Goal: Information Seeking & Learning: Learn about a topic

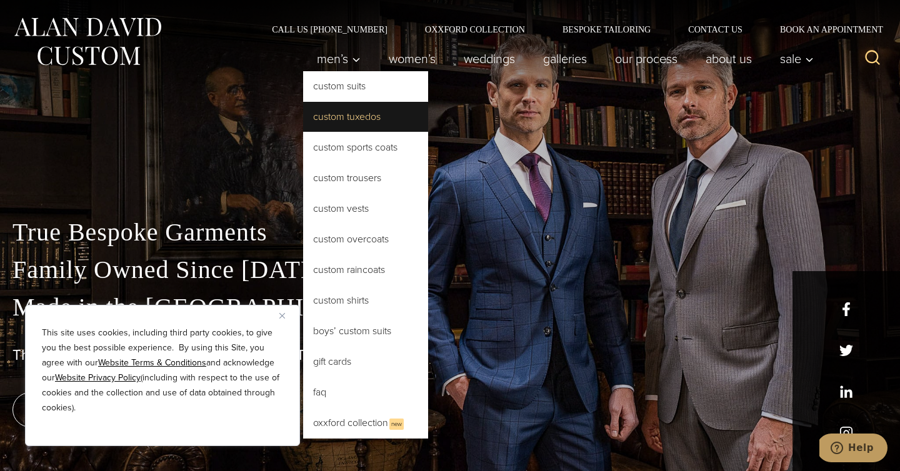
click at [303, 132] on link "Custom Tuxedos" at bounding box center [365, 117] width 125 height 30
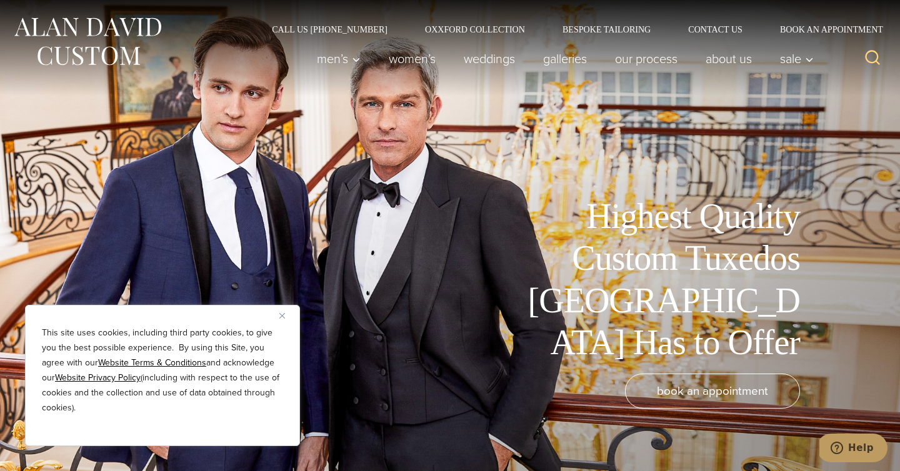
click at [287, 316] on button "Close" at bounding box center [286, 315] width 15 height 15
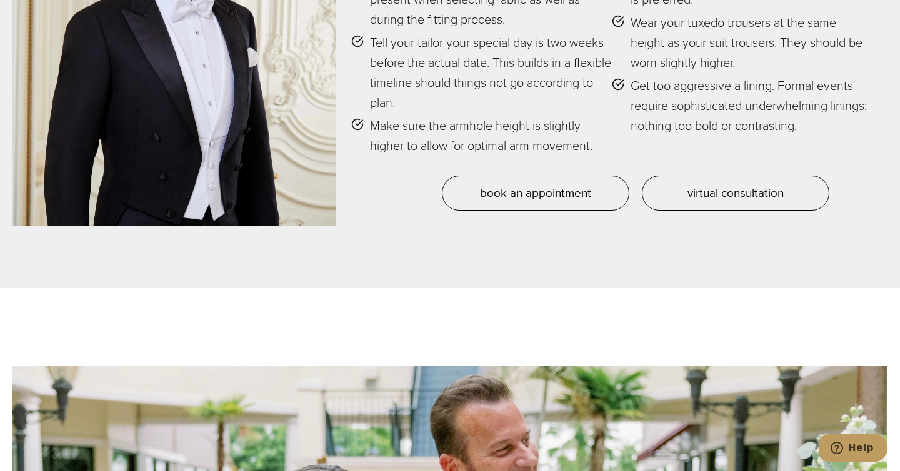
scroll to position [5784, 0]
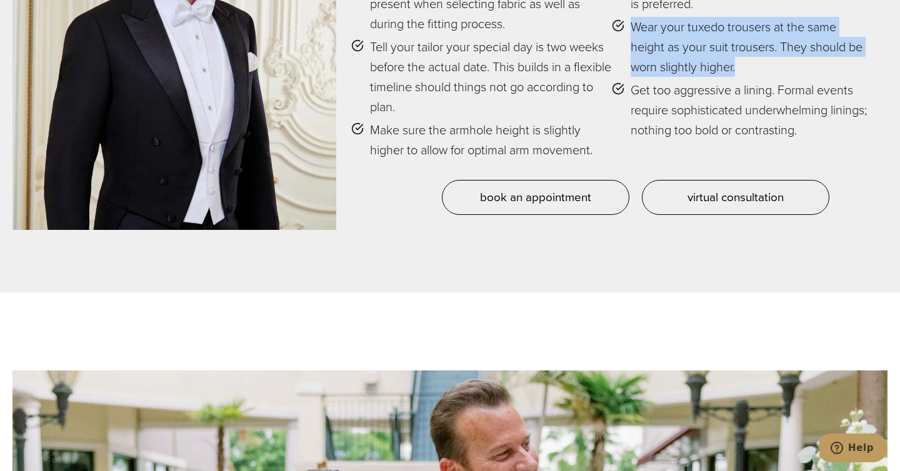
drag, startPoint x: 631, startPoint y: 242, endPoint x: 707, endPoint y: 315, distance: 106.1
click at [707, 77] on li "Wear your tuxedo trousers at the same height as your suit trousers. They should…" at bounding box center [742, 47] width 261 height 60
click at [707, 77] on span "Wear your tuxedo trousers at the same height as your suit trousers. They should…" at bounding box center [752, 47] width 242 height 60
drag, startPoint x: 707, startPoint y: 315, endPoint x: 637, endPoint y: 251, distance: 95.1
click at [636, 77] on span "Wear your tuxedo trousers at the same height as your suit trousers. They should…" at bounding box center [752, 47] width 242 height 60
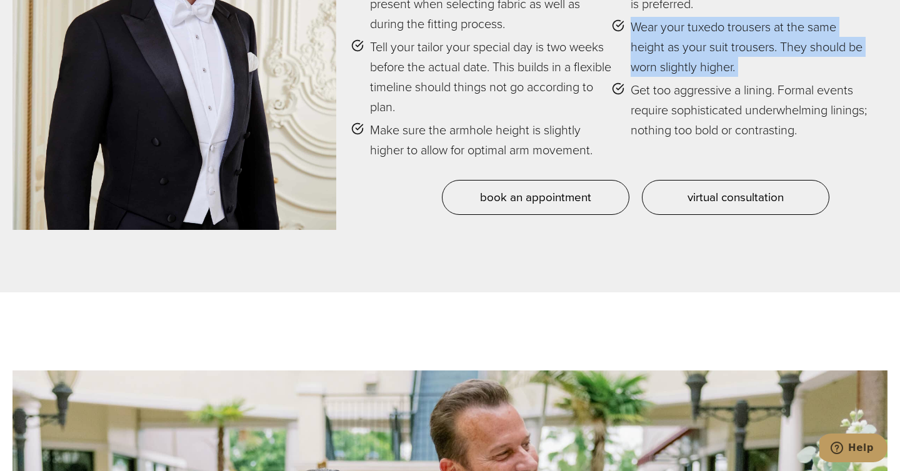
click at [637, 77] on span "Wear your tuxedo trousers at the same height as your suit trousers. They should…" at bounding box center [752, 47] width 242 height 60
drag, startPoint x: 637, startPoint y: 251, endPoint x: 695, endPoint y: 307, distance: 80.9
click at [697, 77] on span "Wear your tuxedo trousers at the same height as your suit trousers. They should…" at bounding box center [752, 47] width 242 height 60
click at [695, 77] on span "Wear your tuxedo trousers at the same height as your suit trousers. They should…" at bounding box center [752, 47] width 242 height 60
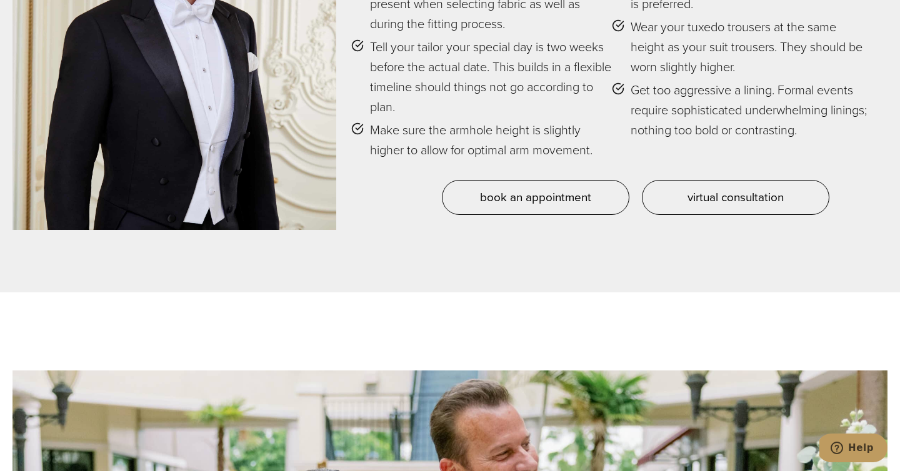
click at [695, 77] on span "Wear your tuxedo trousers at the same height as your suit trousers. They should…" at bounding box center [752, 47] width 242 height 60
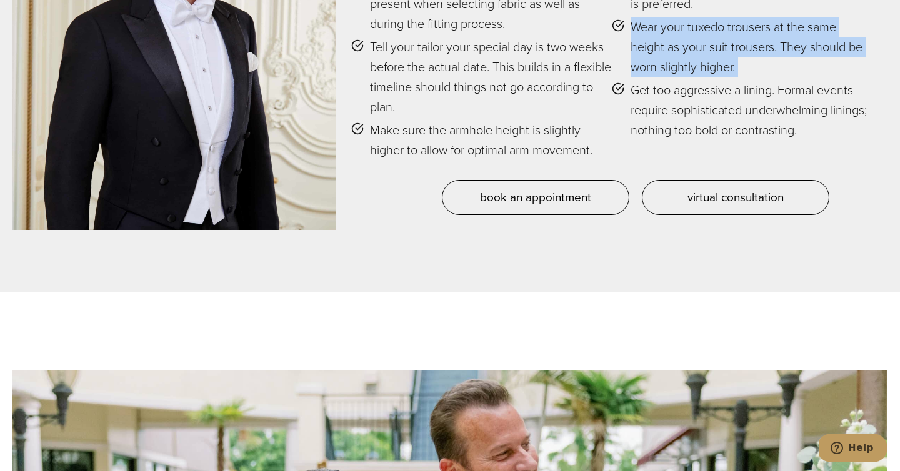
click at [695, 77] on span "Wear your tuxedo trousers at the same height as your suit trousers. They should…" at bounding box center [752, 47] width 242 height 60
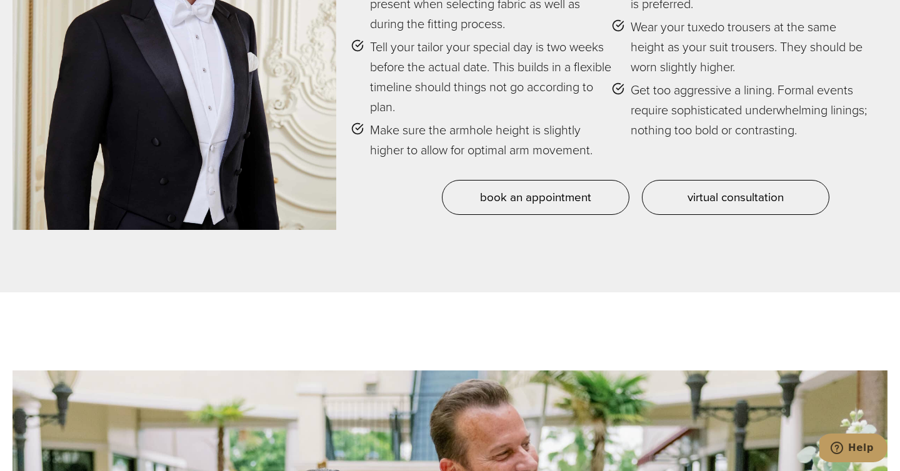
click at [671, 77] on span "Wear your tuxedo trousers at the same height as your suit trousers. They should…" at bounding box center [752, 47] width 242 height 60
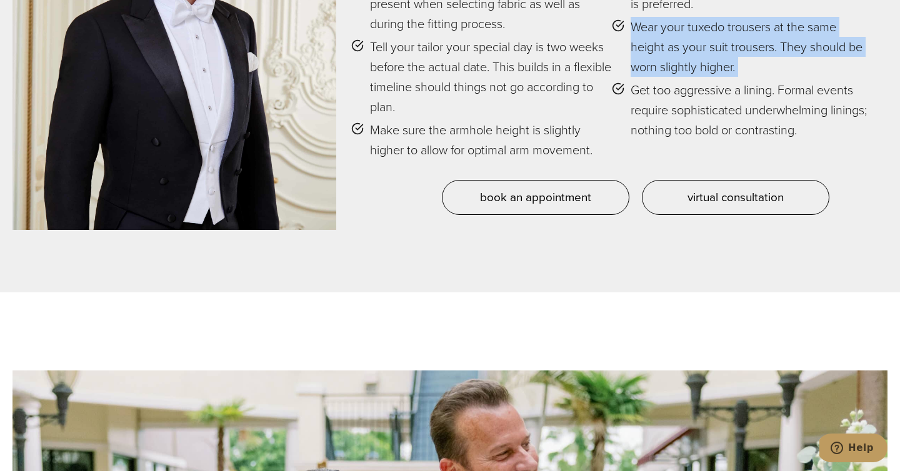
click at [671, 77] on span "Wear your tuxedo trousers at the same height as your suit trousers. They should…" at bounding box center [752, 47] width 242 height 60
click at [633, 77] on li "Wear your tuxedo trousers at the same height as your suit trousers. They should…" at bounding box center [742, 47] width 261 height 60
drag, startPoint x: 635, startPoint y: 246, endPoint x: 681, endPoint y: 319, distance: 86.2
click at [681, 77] on span "Wear your tuxedo trousers at the same height as your suit trousers. They should…" at bounding box center [752, 47] width 242 height 60
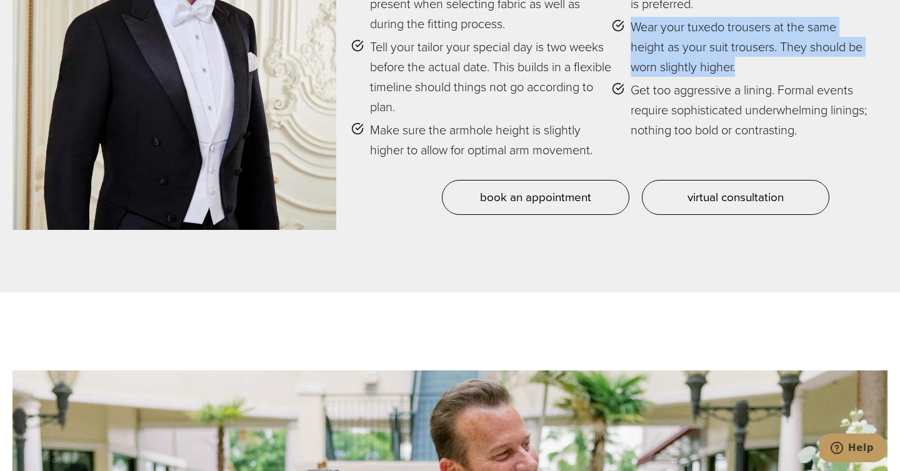
drag, startPoint x: 681, startPoint y: 319, endPoint x: 626, endPoint y: 249, distance: 89.5
click at [626, 77] on li "Wear your tuxedo trousers at the same height as your suit trousers. They should…" at bounding box center [742, 47] width 261 height 60
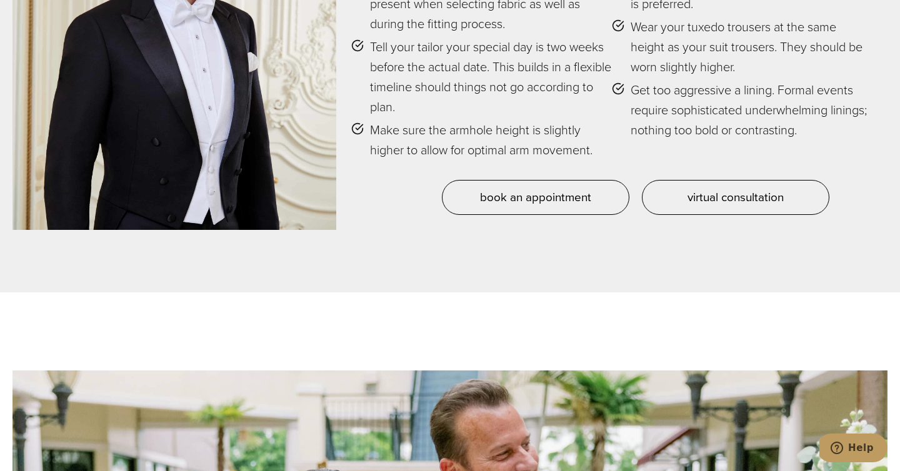
click at [624, 32] on icon at bounding box center [618, 25] width 12 height 12
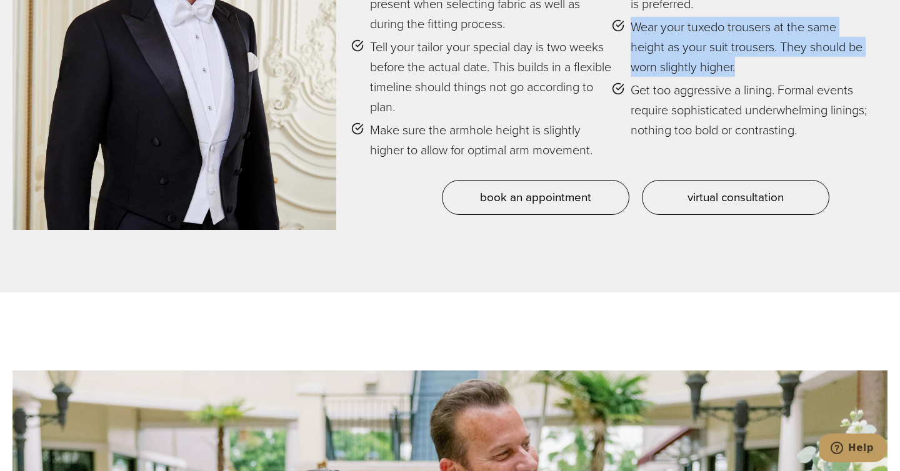
drag, startPoint x: 627, startPoint y: 247, endPoint x: 679, endPoint y: 321, distance: 90.5
click at [679, 77] on li "Wear your tuxedo trousers at the same height as your suit trousers. They should…" at bounding box center [742, 47] width 261 height 60
click at [679, 77] on span "Wear your tuxedo trousers at the same height as your suit trousers. They should…" at bounding box center [752, 47] width 242 height 60
drag, startPoint x: 679, startPoint y: 321, endPoint x: 636, endPoint y: 254, distance: 79.9
click at [636, 77] on span "Wear your tuxedo trousers at the same height as your suit trousers. They should…" at bounding box center [752, 47] width 242 height 60
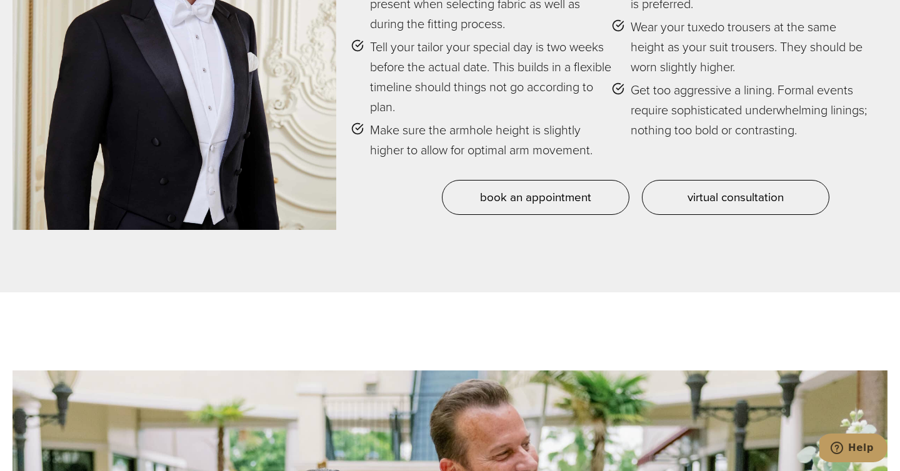
click at [634, 77] on span "Wear your tuxedo trousers at the same height as your suit trousers. They should…" at bounding box center [752, 47] width 242 height 60
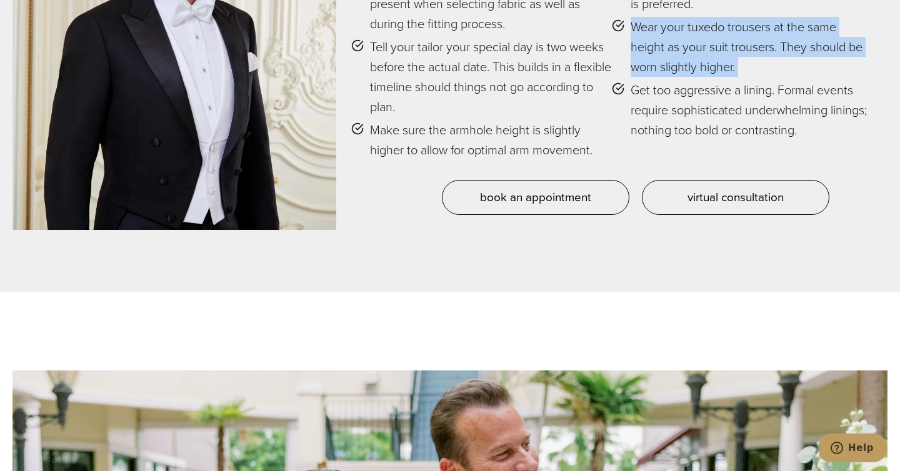
drag, startPoint x: 633, startPoint y: 247, endPoint x: 685, endPoint y: 323, distance: 91.7
click at [685, 77] on span "Wear your tuxedo trousers at the same height as your suit trousers. They should…" at bounding box center [752, 47] width 242 height 60
click at [632, 77] on li "Wear your tuxedo trousers at the same height as your suit trousers. They should…" at bounding box center [742, 47] width 261 height 60
drag, startPoint x: 636, startPoint y: 246, endPoint x: 676, endPoint y: 314, distance: 78.8
click at [676, 77] on span "Wear your tuxedo trousers at the same height as your suit trousers. They should…" at bounding box center [752, 47] width 242 height 60
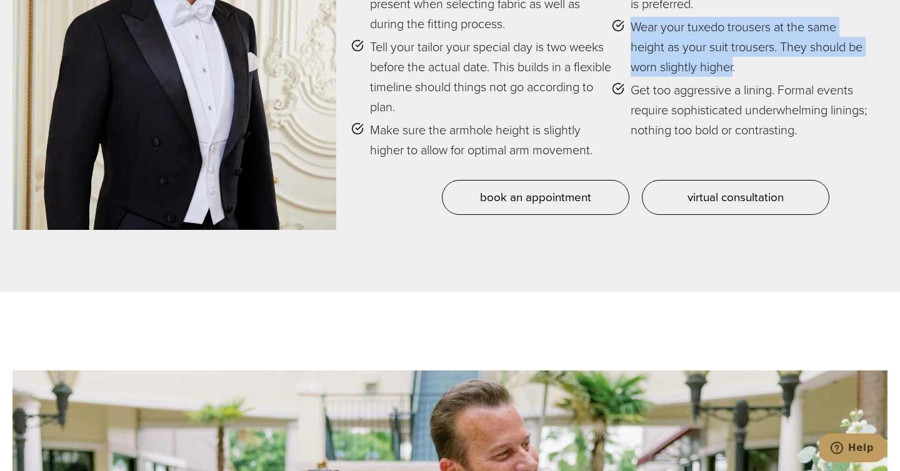
click at [622, 77] on li "Wear your tuxedo trousers at the same height as your suit trousers. They should…" at bounding box center [742, 47] width 261 height 60
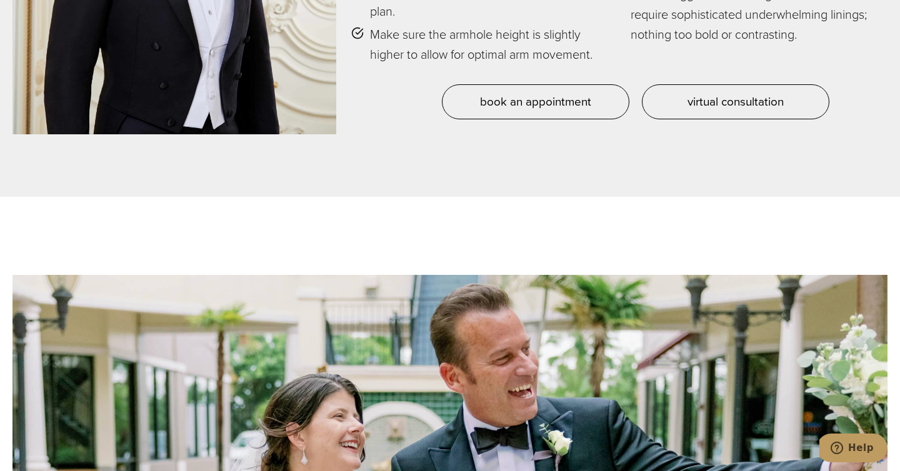
scroll to position [5881, 0]
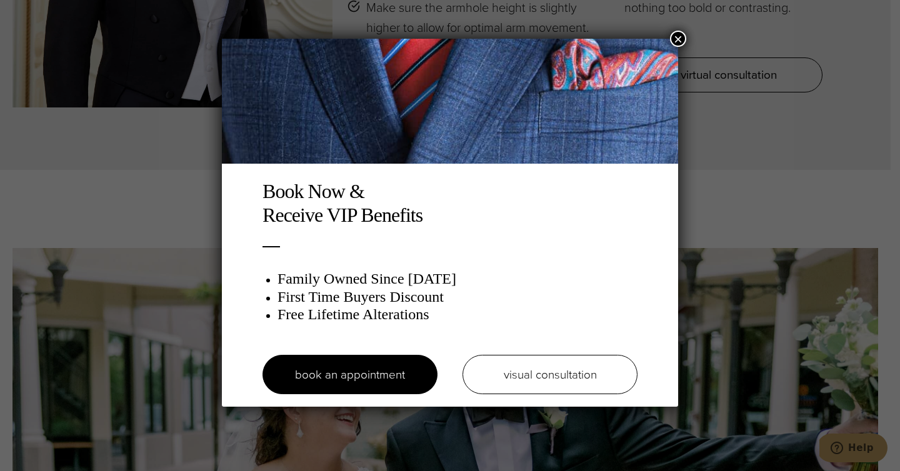
click at [670, 39] on div "Book Now & Receive VIP Benefits Family Owned Since 1913 First Time Buyers Disco…" at bounding box center [450, 223] width 456 height 368
click at [675, 40] on button "×" at bounding box center [678, 39] width 16 height 16
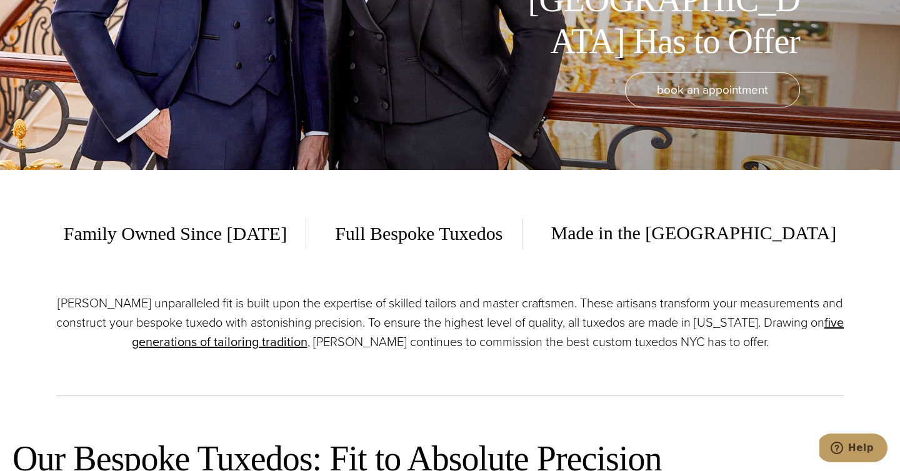
scroll to position [0, 0]
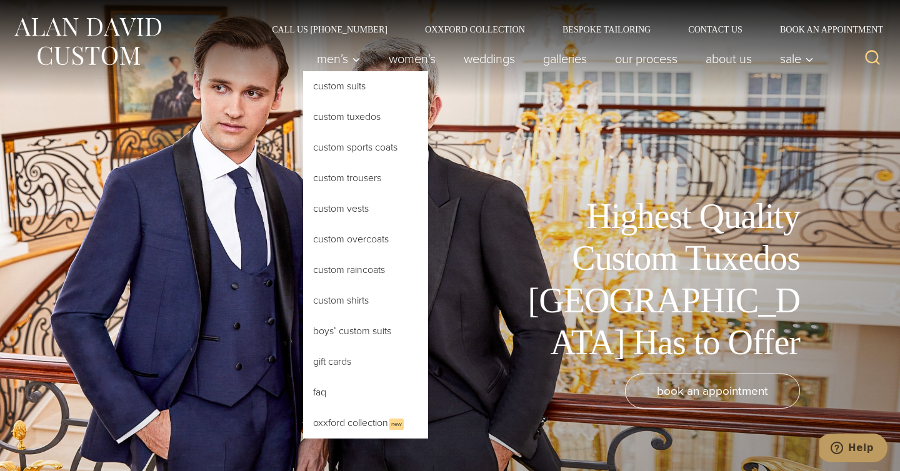
click at [303, 130] on link "Custom Tuxedos" at bounding box center [365, 117] width 125 height 30
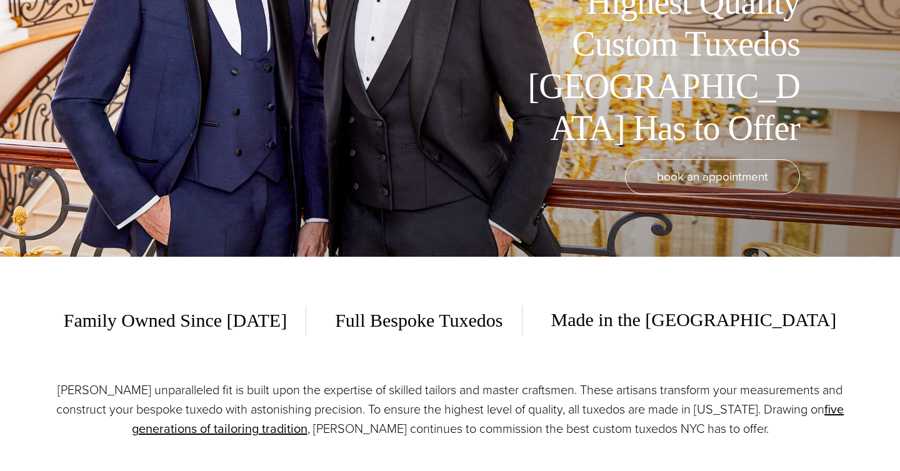
scroll to position [371, 0]
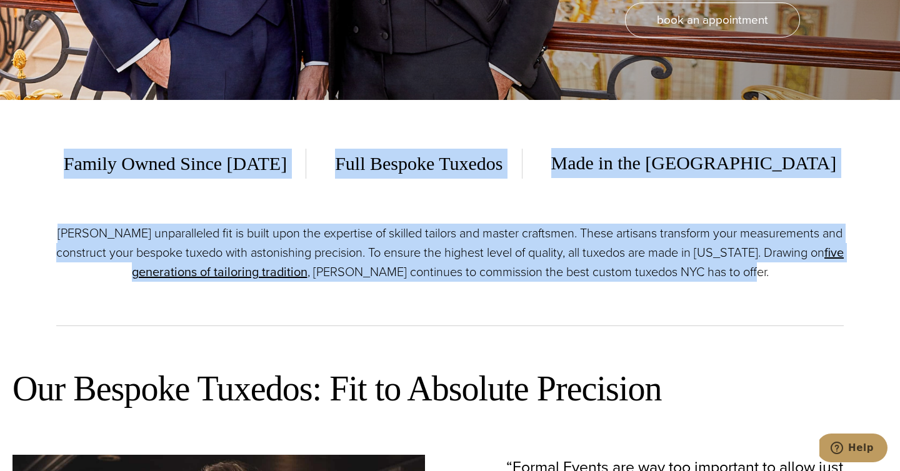
drag, startPoint x: 362, startPoint y: 132, endPoint x: 413, endPoint y: 313, distance: 188.2
click at [413, 313] on div "Family Owned Since 1913 Full Bespoke Tuxedos Made in the USA Alan David’s unpar…" at bounding box center [450, 221] width 812 height 242
click at [413, 313] on div "Alan David’s unparalleled fit is built upon the expertise of skilled tailors an…" at bounding box center [449, 275] width 787 height 102
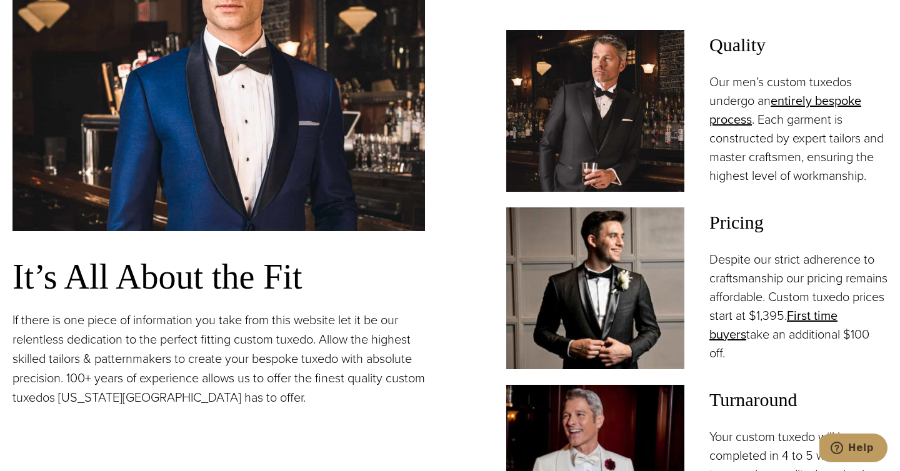
scroll to position [921, 0]
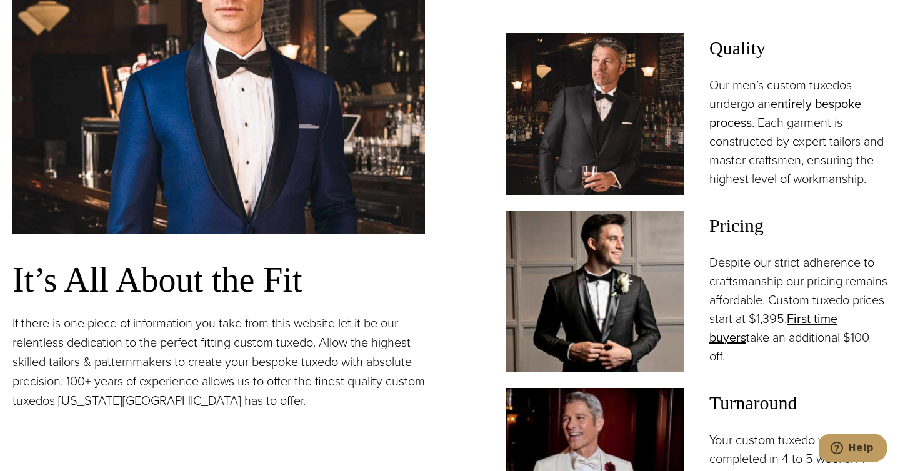
click at [789, 114] on link "entirely bespoke process" at bounding box center [785, 112] width 152 height 37
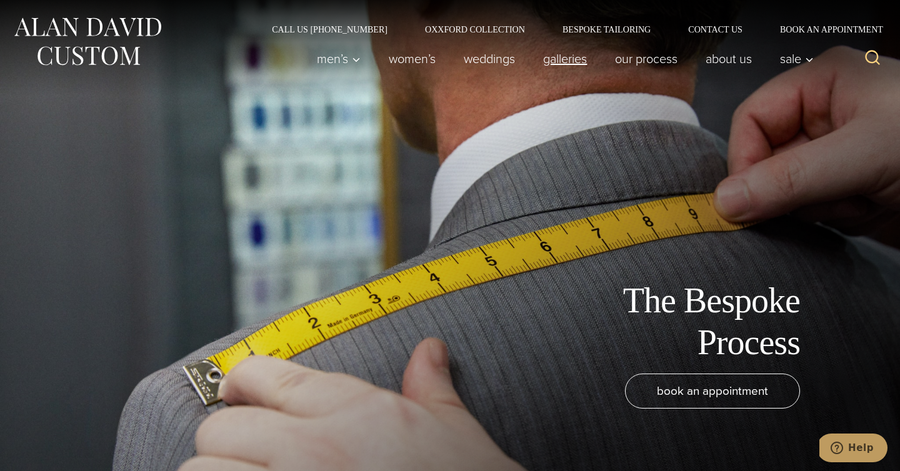
click at [529, 64] on link "Galleries" at bounding box center [565, 58] width 72 height 25
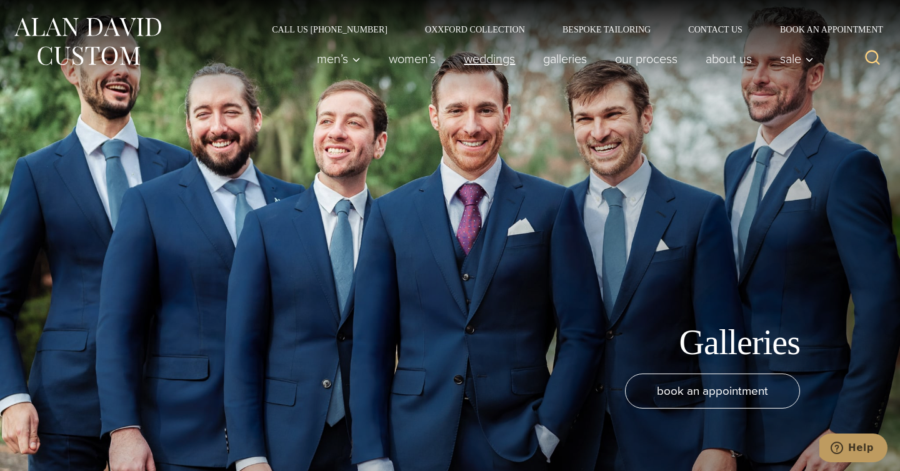
click at [450, 69] on link "weddings" at bounding box center [489, 58] width 79 height 25
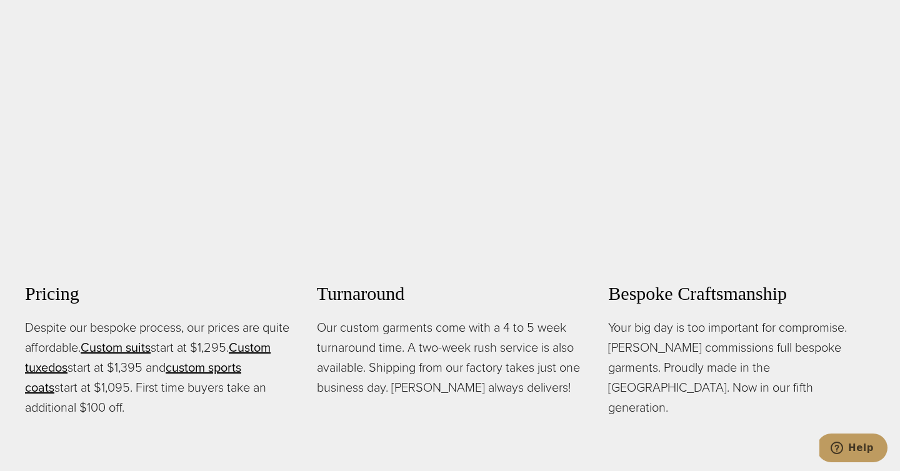
scroll to position [834, 0]
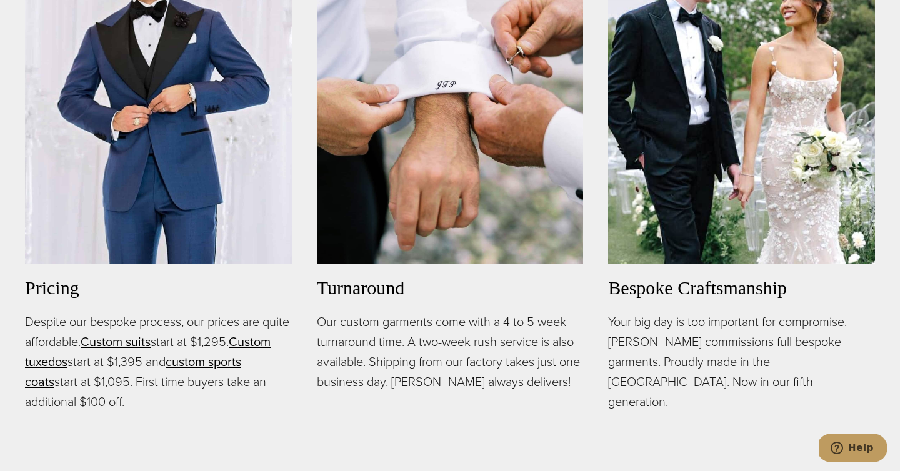
click at [109, 412] on p "Despite our bespoke process, our prices are quite affordable. Custom suits star…" at bounding box center [158, 362] width 267 height 100
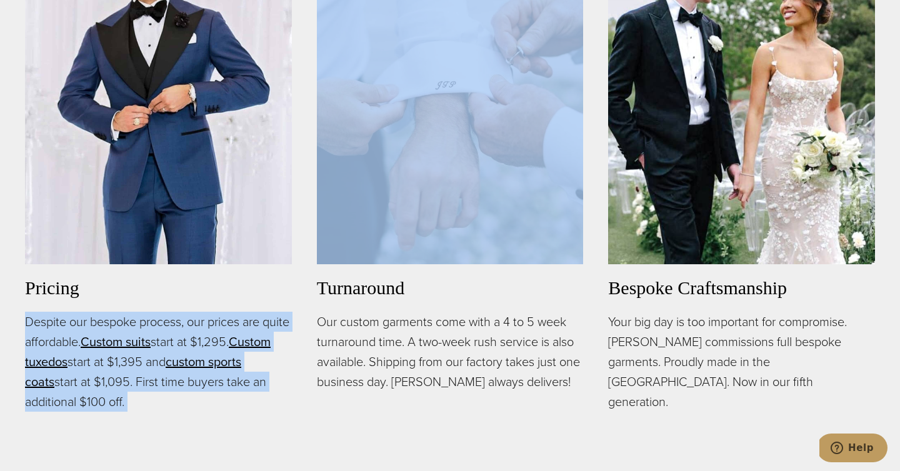
click at [109, 412] on p "Despite our bespoke process, our prices are quite affordable. Custom suits star…" at bounding box center [158, 362] width 267 height 100
click at [119, 412] on p "Despite our bespoke process, our prices are quite affordable. Custom suits star…" at bounding box center [158, 362] width 267 height 100
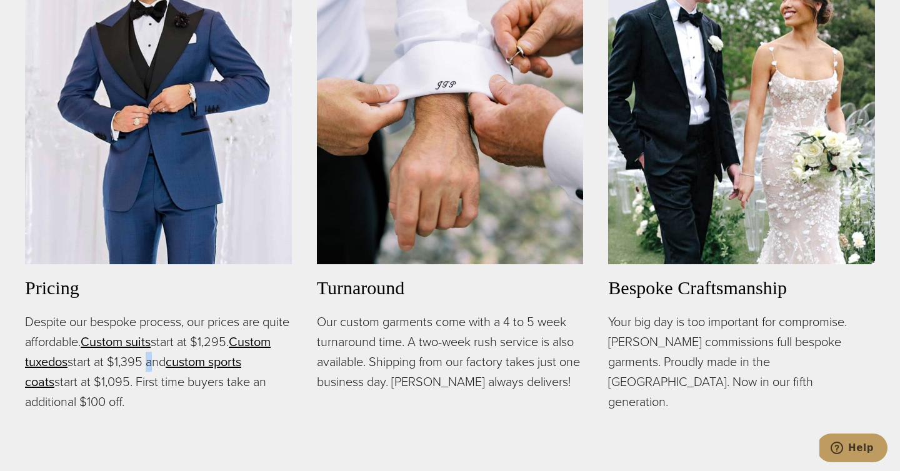
click at [119, 412] on p "Despite our bespoke process, our prices are quite affordable. Custom suits star…" at bounding box center [158, 362] width 267 height 100
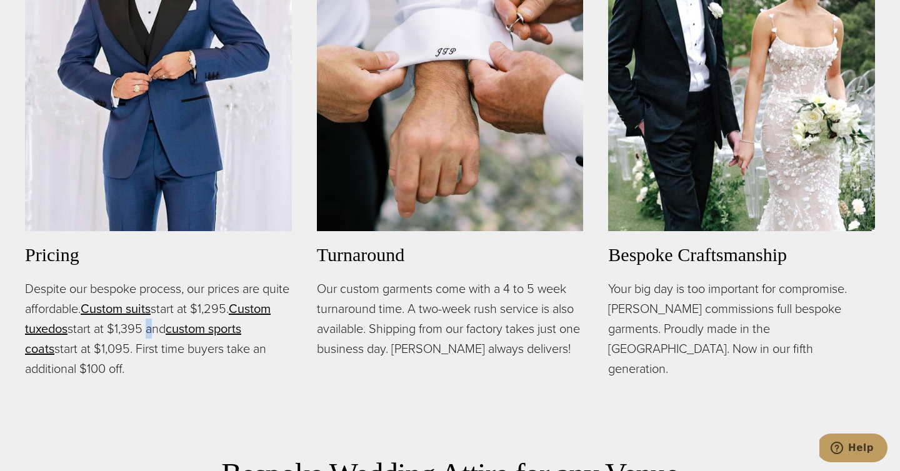
scroll to position [882, 0]
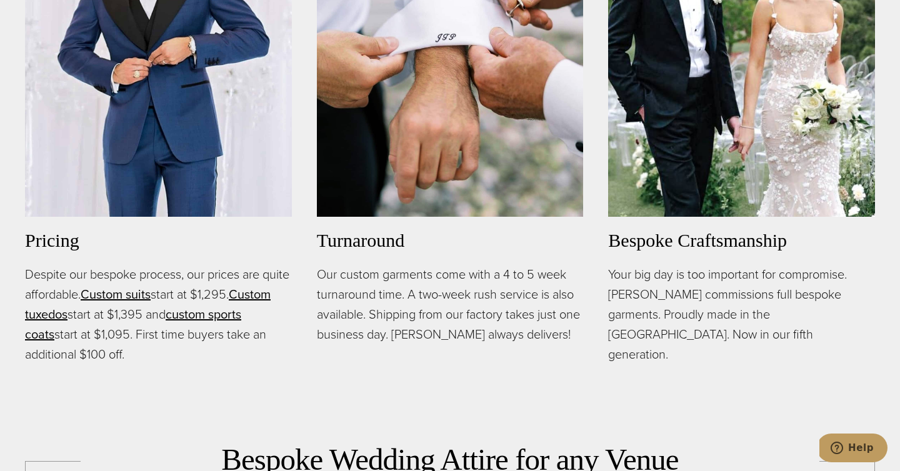
click at [101, 364] on p "Despite our bespoke process, our prices are quite affordable. Custom suits star…" at bounding box center [158, 314] width 267 height 100
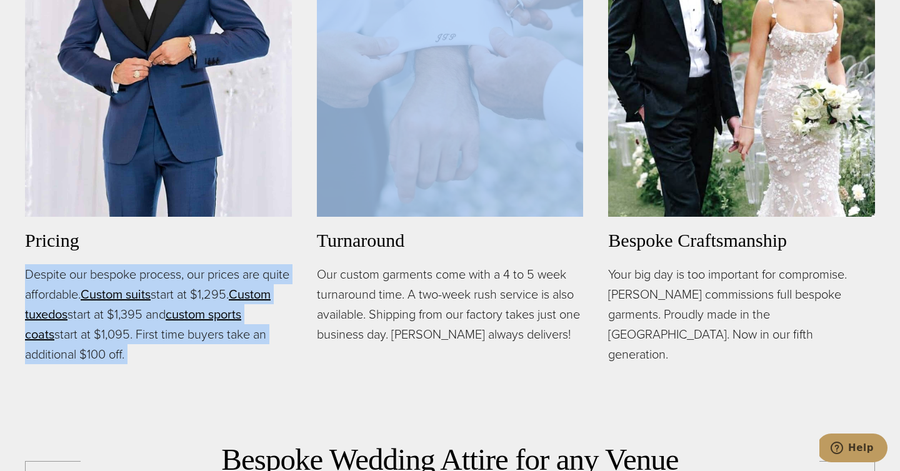
click at [101, 364] on p "Despite our bespoke process, our prices are quite affordable. Custom suits star…" at bounding box center [158, 314] width 267 height 100
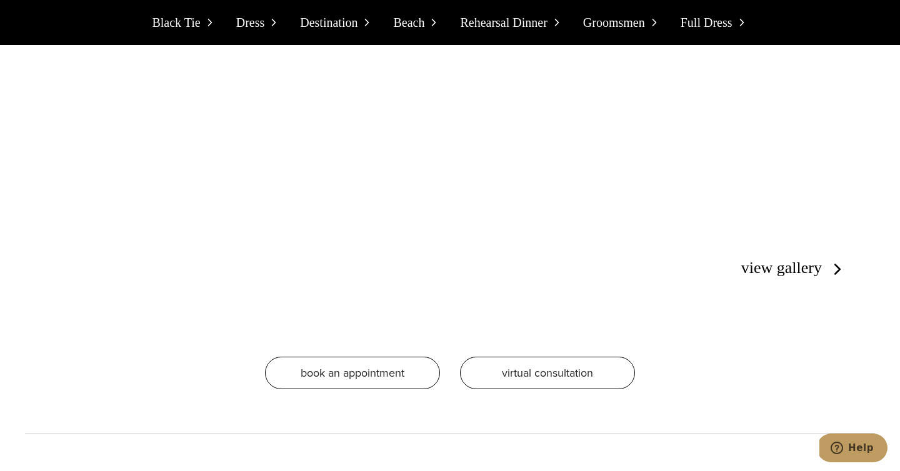
scroll to position [2204, 0]
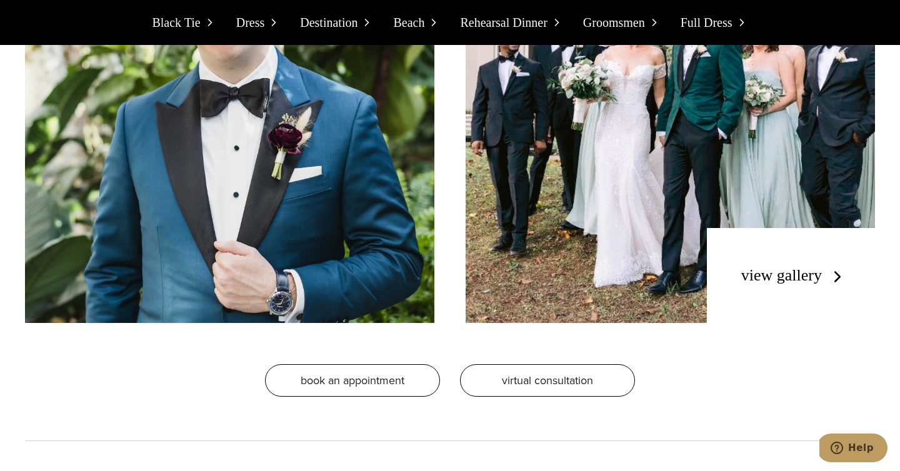
click at [802, 284] on link "view gallery" at bounding box center [794, 275] width 106 height 18
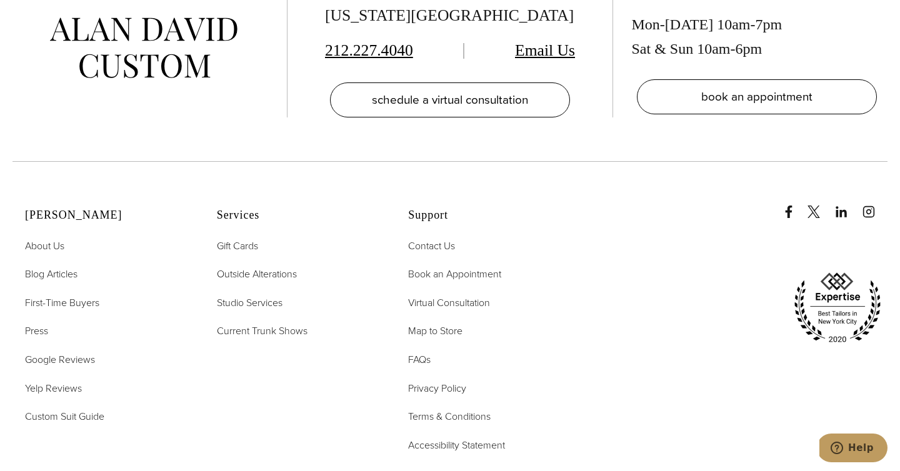
scroll to position [5123, 0]
